Goal: Find contact information: Find contact information

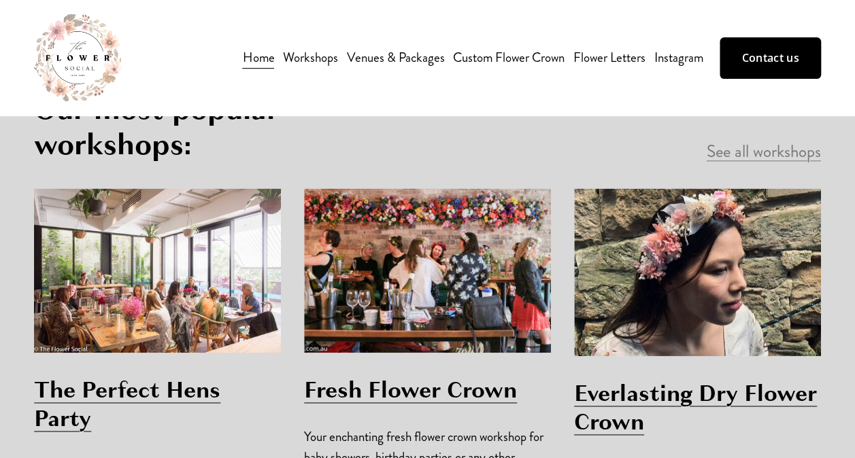
scroll to position [755, 0]
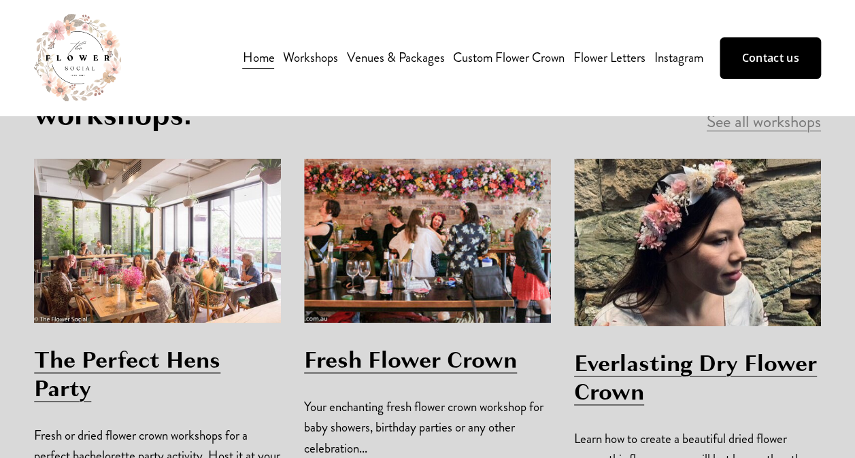
click at [167, 344] on link "The Perfect Hens Party" at bounding box center [127, 374] width 186 height 61
click at [389, 52] on link "Venues & Packages" at bounding box center [396, 57] width 98 height 23
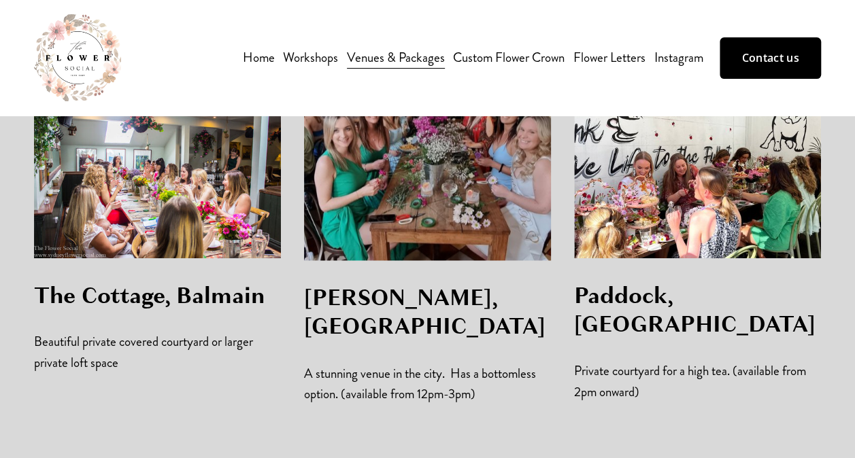
scroll to position [891, 0]
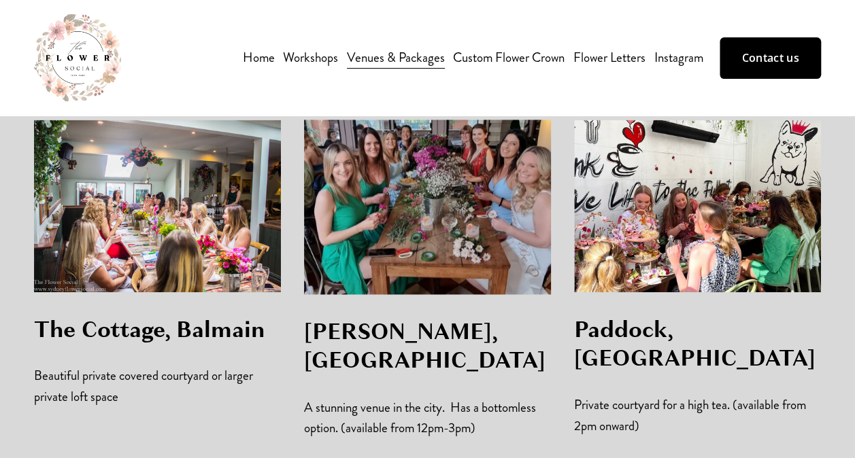
click at [783, 53] on link "Contact us" at bounding box center [769, 57] width 101 height 41
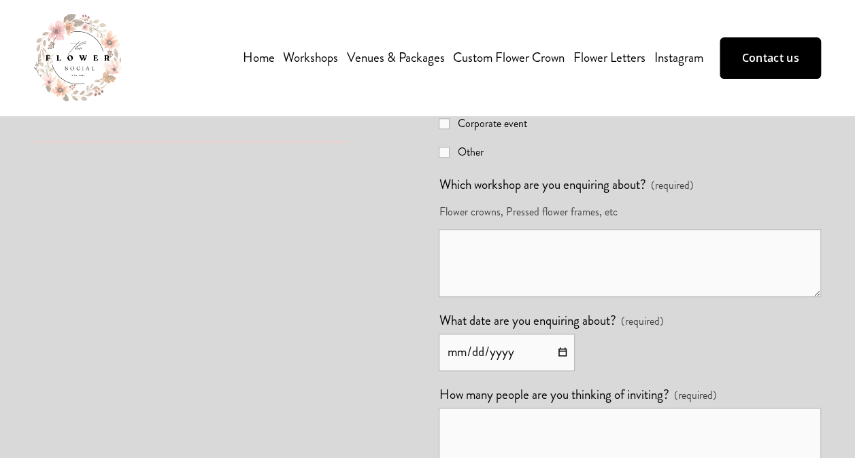
scroll to position [647, 0]
